Goal: Task Accomplishment & Management: Use online tool/utility

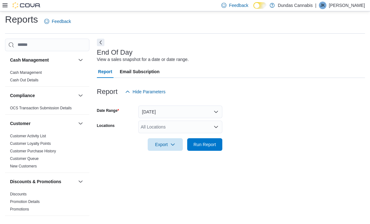
scroll to position [14, 0]
click at [215, 105] on button "Today" at bounding box center [180, 111] width 84 height 13
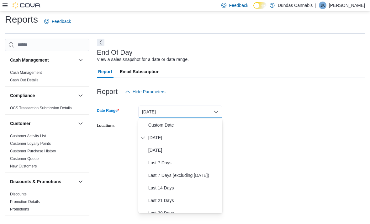
click at [202, 171] on span "Last 7 Days (excluding today)" at bounding box center [183, 175] width 71 height 8
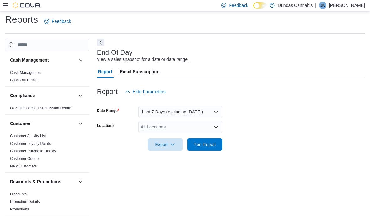
click at [213, 141] on span "Run Report" at bounding box center [204, 144] width 23 height 6
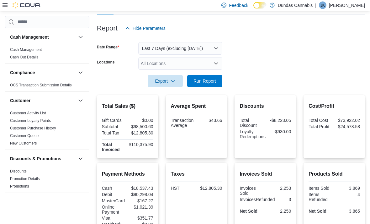
scroll to position [66, 0]
click at [359, 52] on form "Date Range Last 7 Days (excluding today) Locations All Locations Export Run Rep…" at bounding box center [231, 60] width 268 height 53
